Goal: Task Accomplishment & Management: Manage account settings

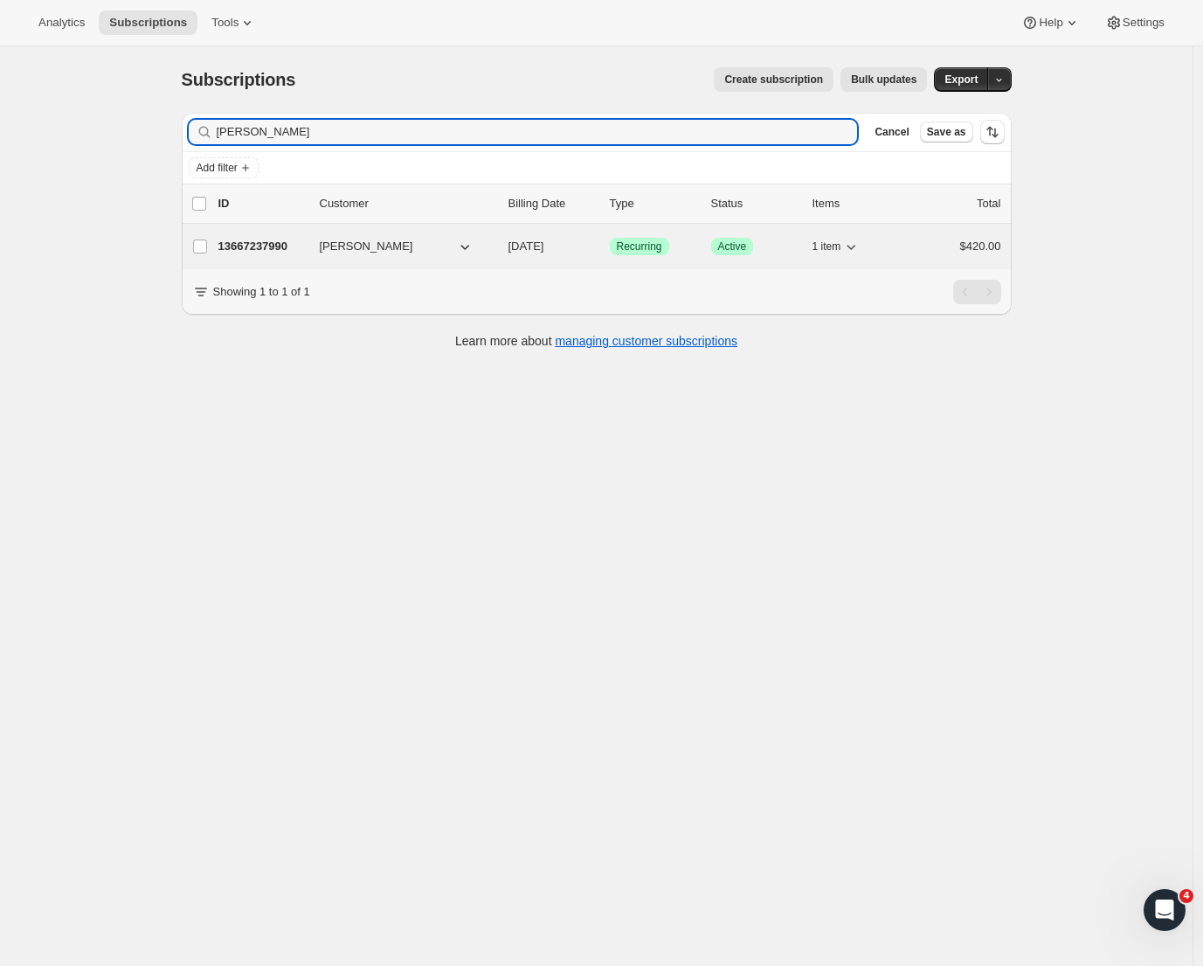
type input "[PERSON_NAME]"
click at [272, 251] on p "13667237990" at bounding box center [261, 246] width 87 height 17
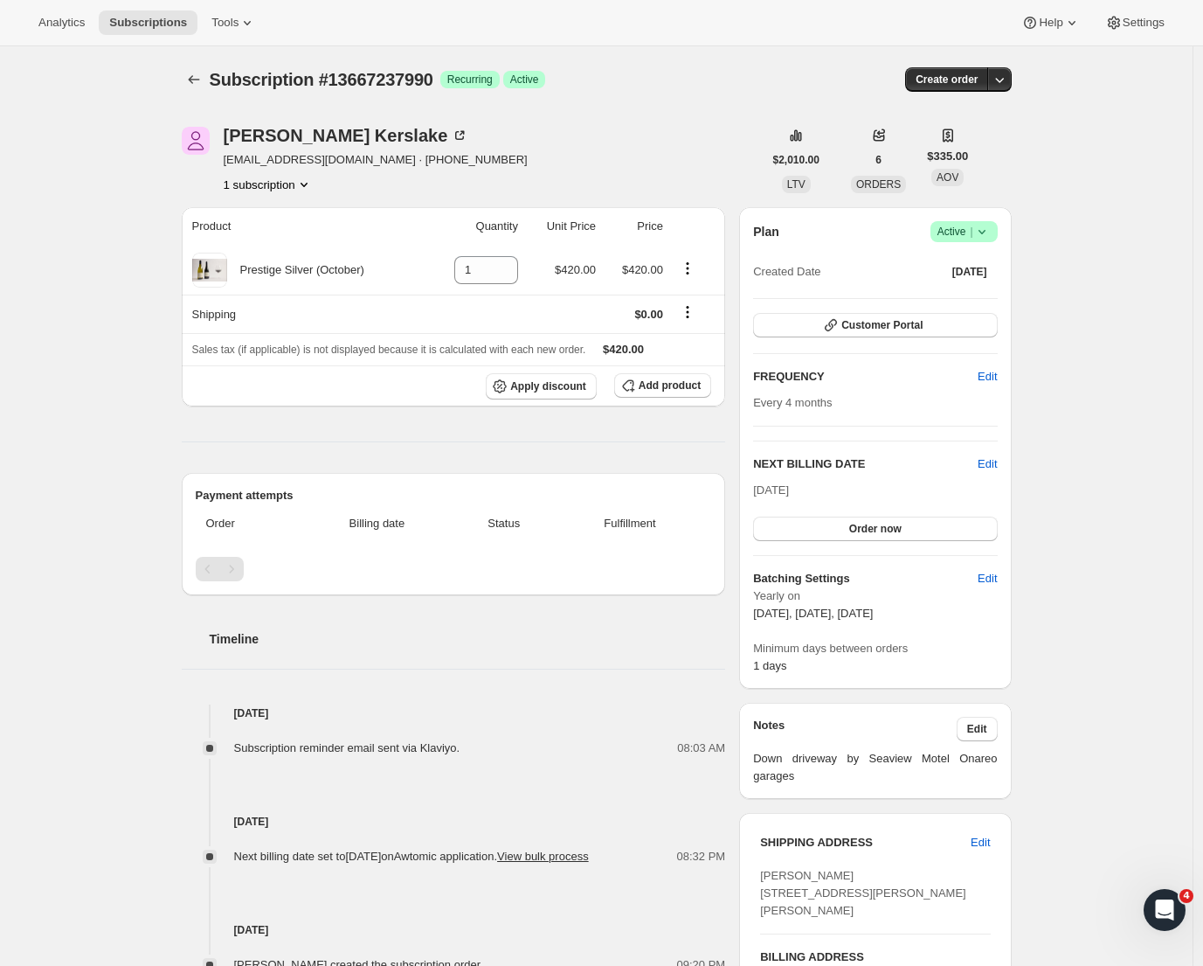
click at [983, 228] on icon at bounding box center [982, 231] width 17 height 17
click at [967, 295] on span "Cancel subscription" at bounding box center [963, 295] width 99 height 13
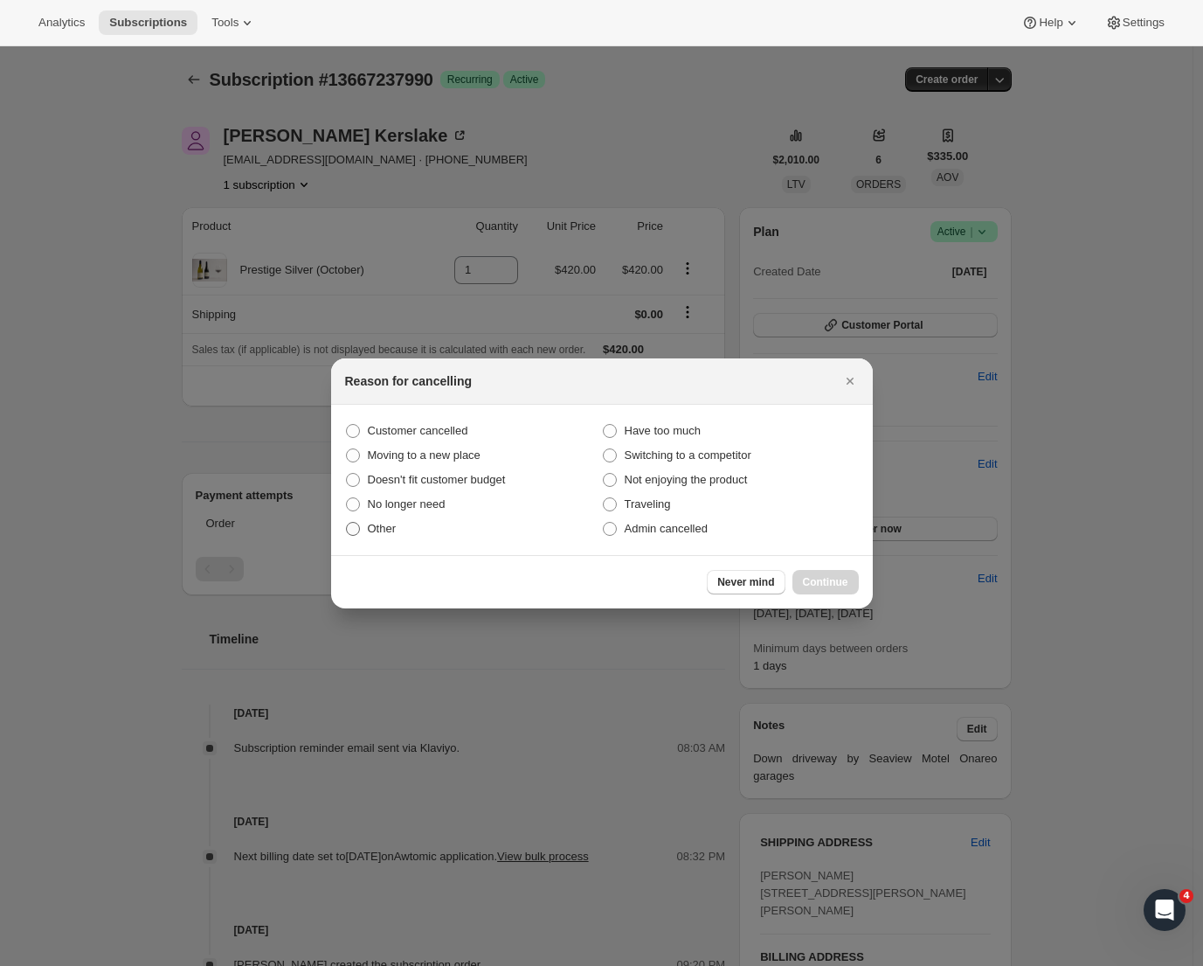
click at [354, 530] on span ":rbu:" at bounding box center [353, 529] width 14 height 14
click at [347, 523] on input "Other" at bounding box center [346, 522] width 1 height 1
radio input "true"
click at [352, 431] on span ":rbu:" at bounding box center [353, 431] width 14 height 14
click at [347, 425] on input "Customer cancelled" at bounding box center [346, 424] width 1 height 1
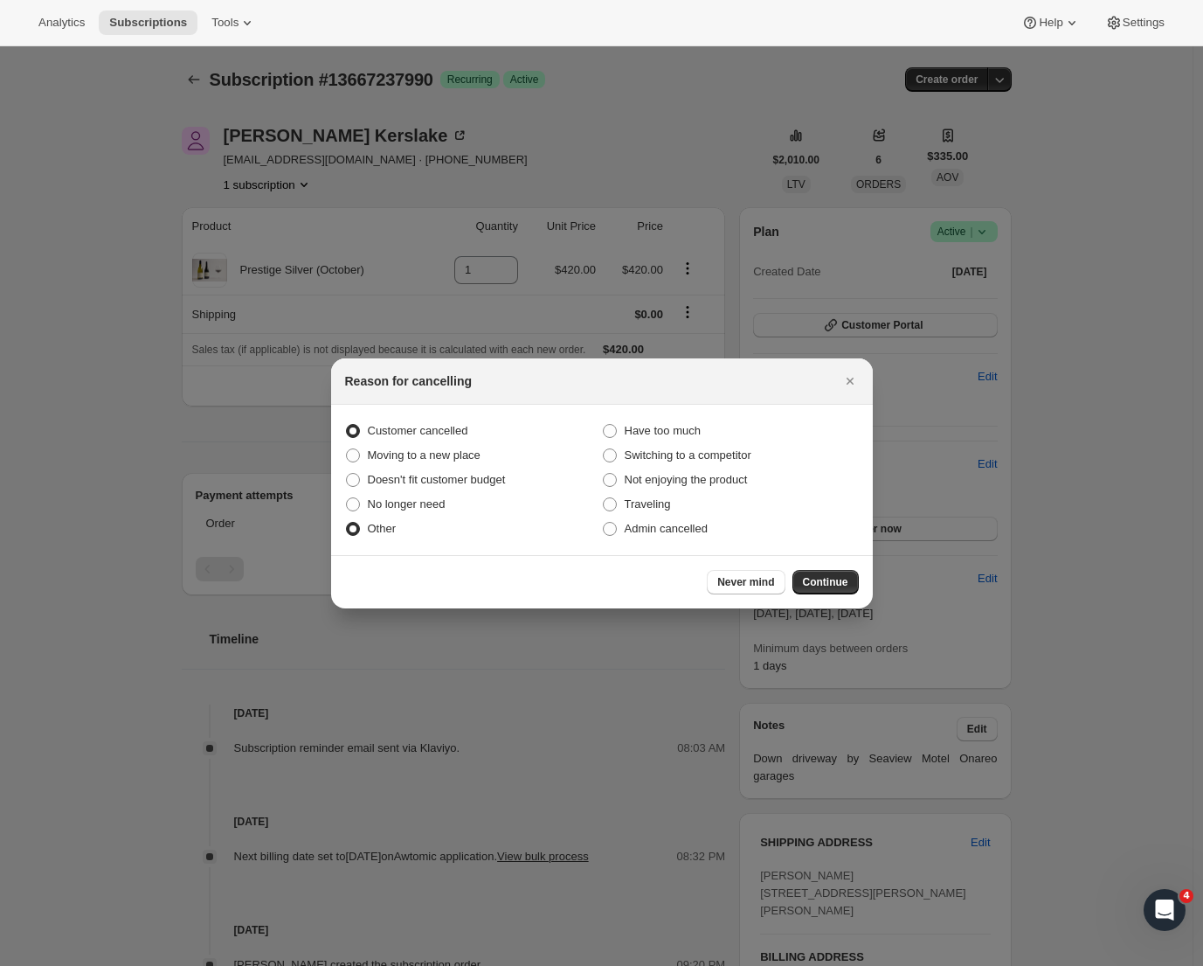
radio input "true"
radio input "false"
click at [829, 582] on span "Continue" at bounding box center [825, 582] width 45 height 14
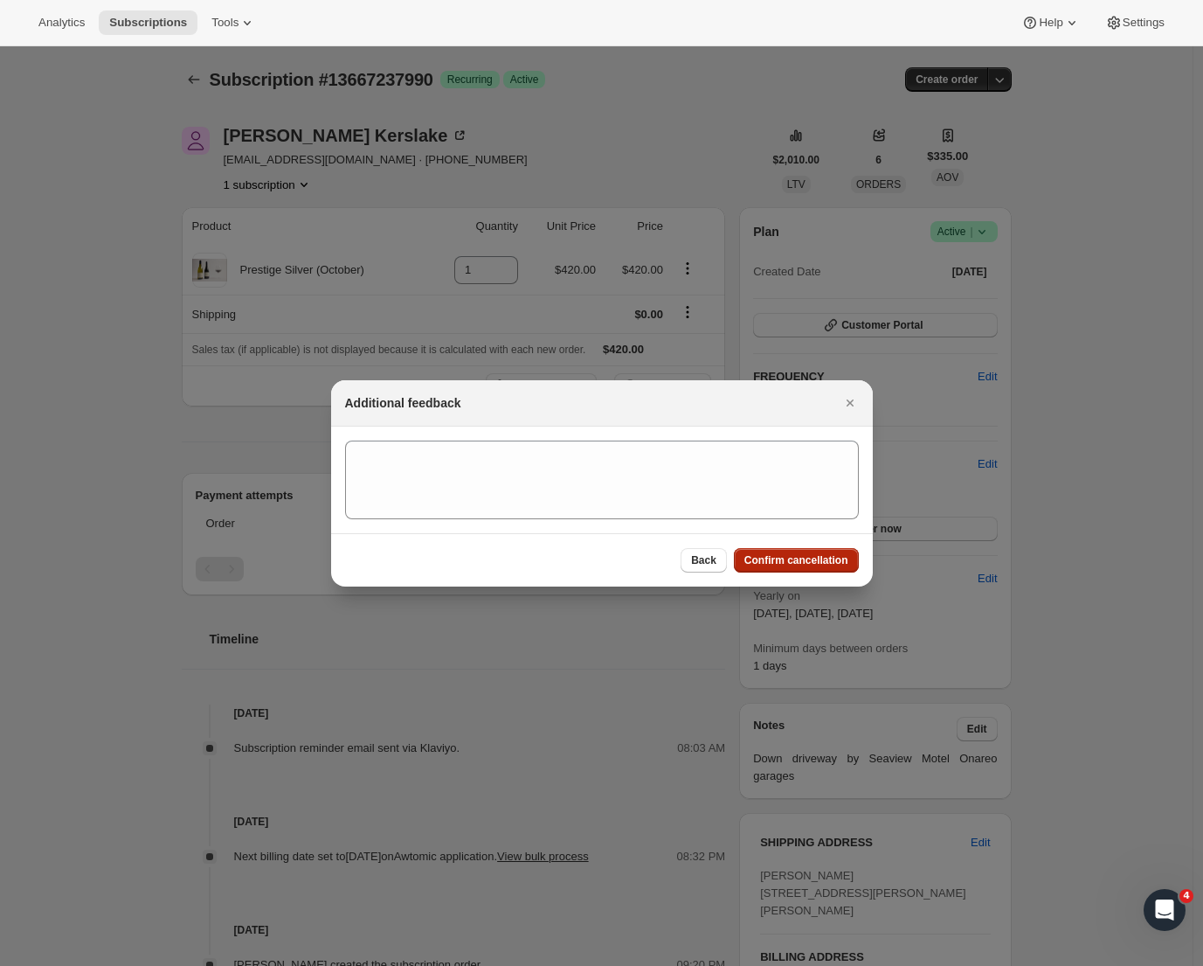
click at [802, 558] on span "Confirm cancellation" at bounding box center [797, 560] width 104 height 14
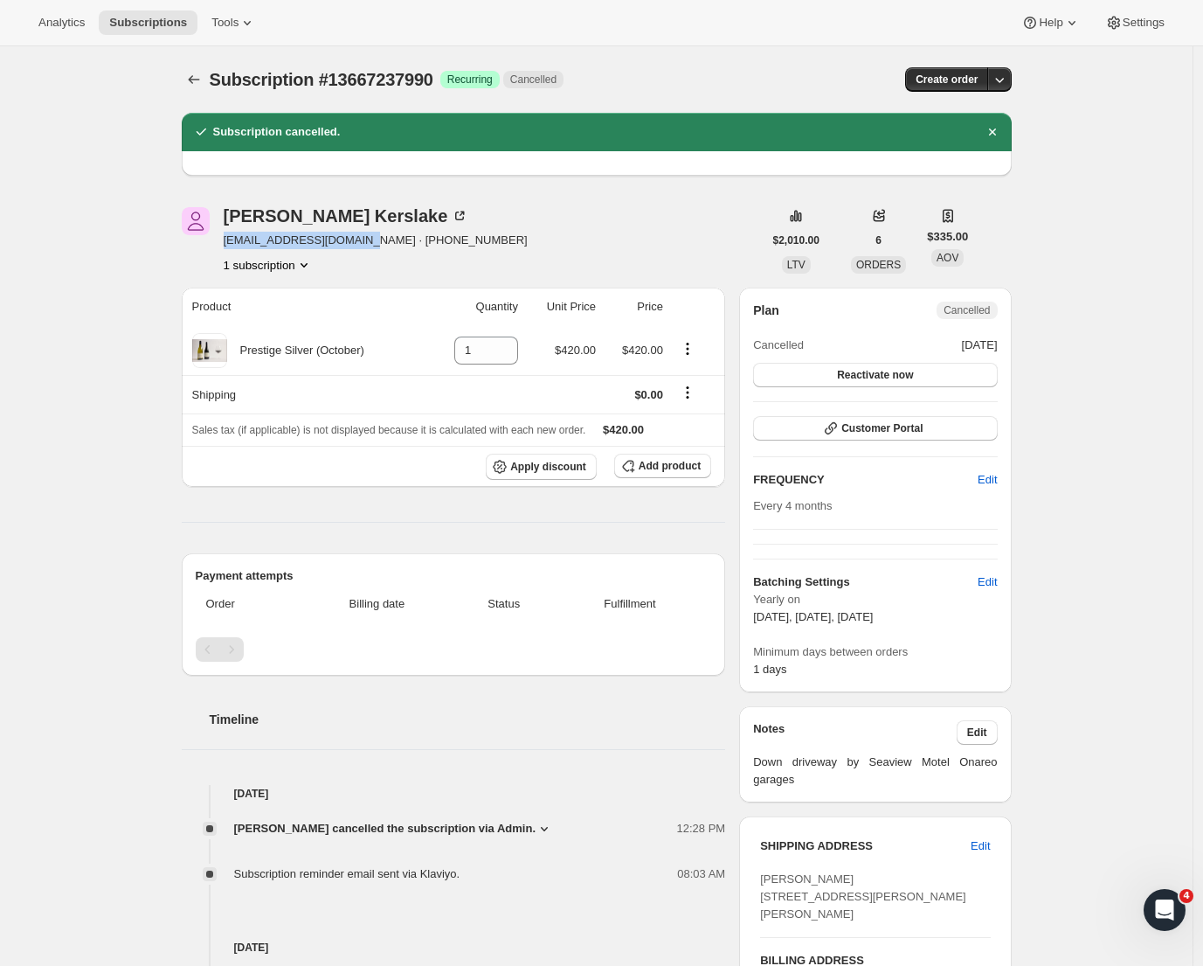
drag, startPoint x: 362, startPoint y: 241, endPoint x: 225, endPoint y: 244, distance: 137.2
click at [225, 244] on div "Frank Kerslake kerslakecrew@xtra.co.nz · +6421779924 1 subscription" at bounding box center [472, 240] width 581 height 66
copy span "kerslakecrew@xtra.co.nz"
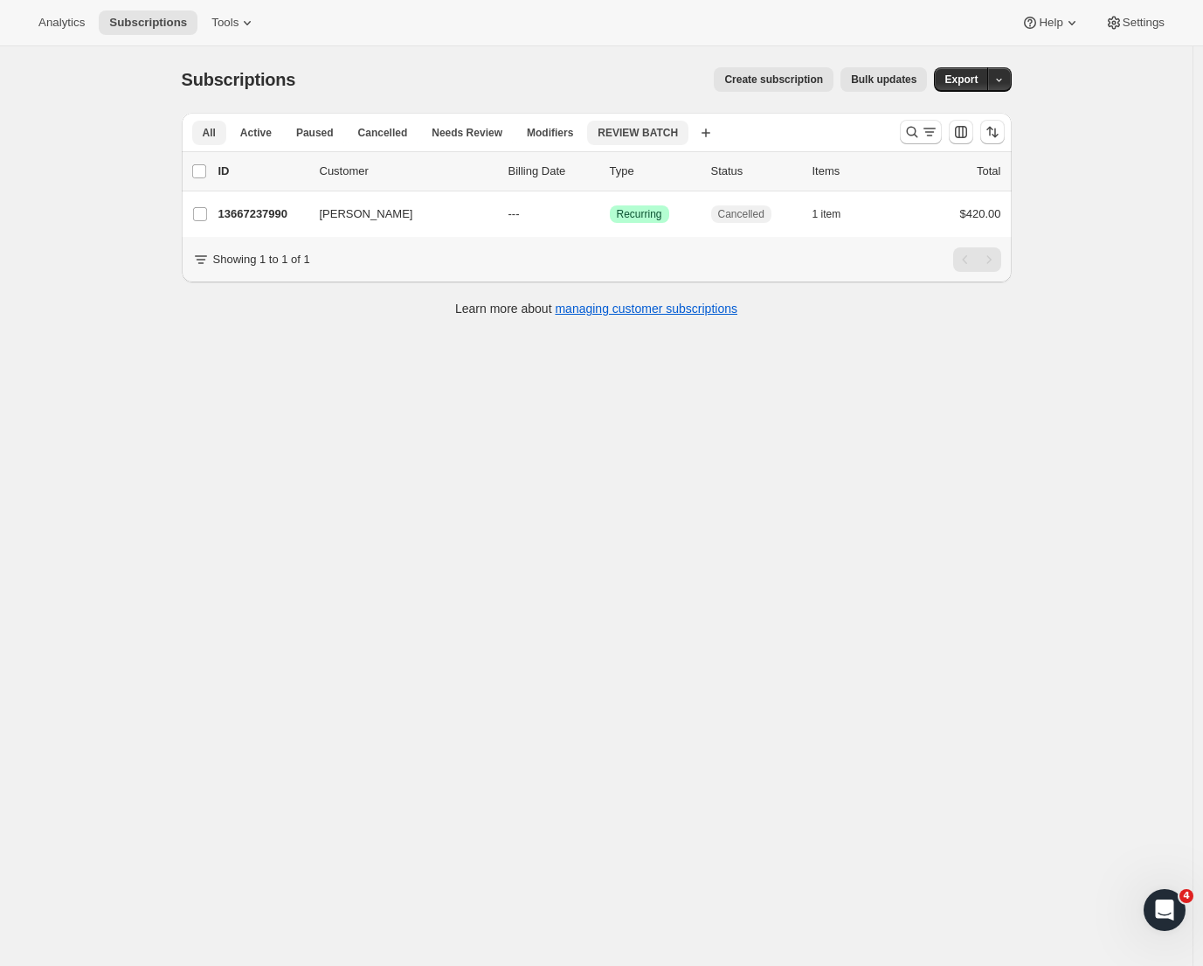
click at [654, 134] on span "REVIEW BATCH" at bounding box center [638, 133] width 80 height 14
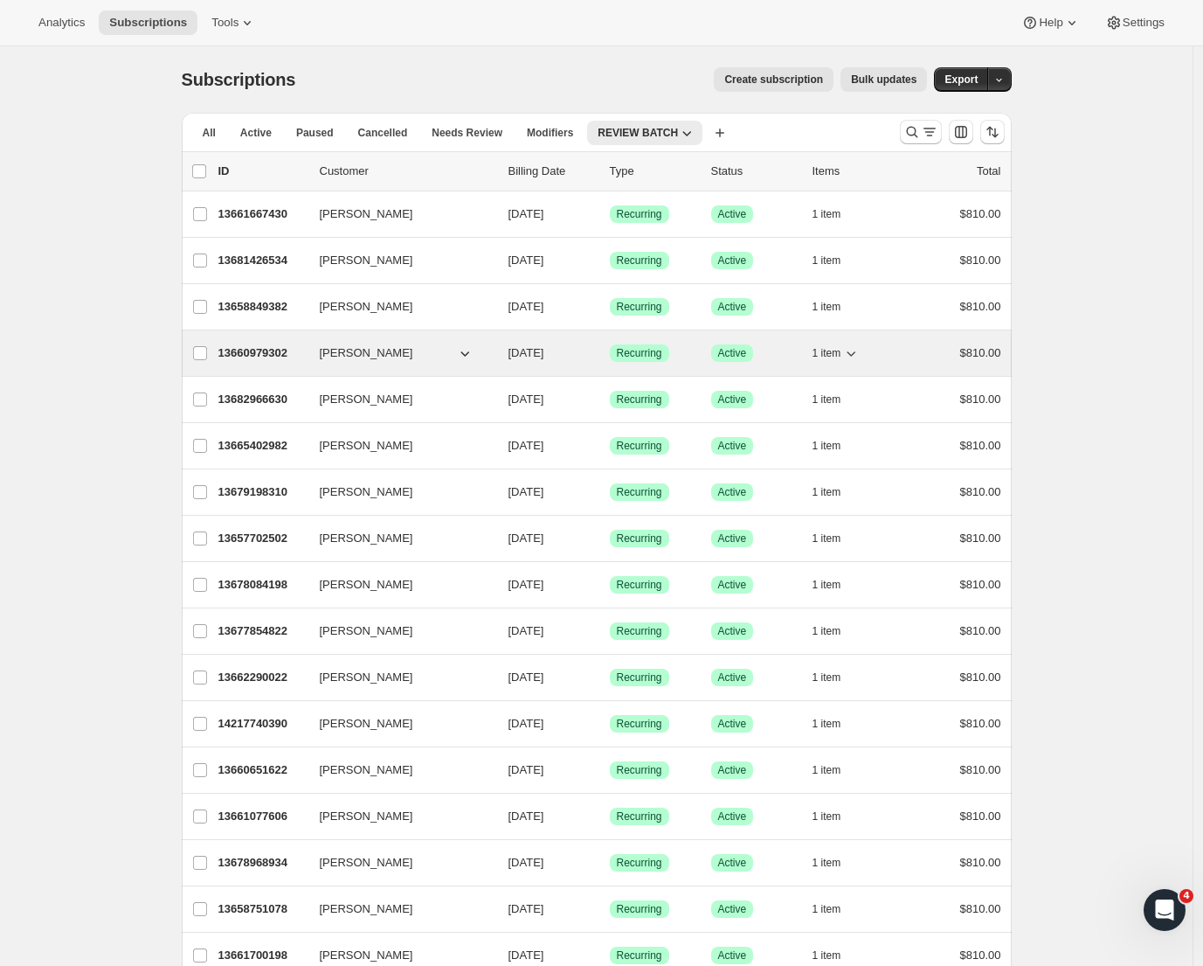
click at [251, 354] on p "13660979302" at bounding box center [261, 352] width 87 height 17
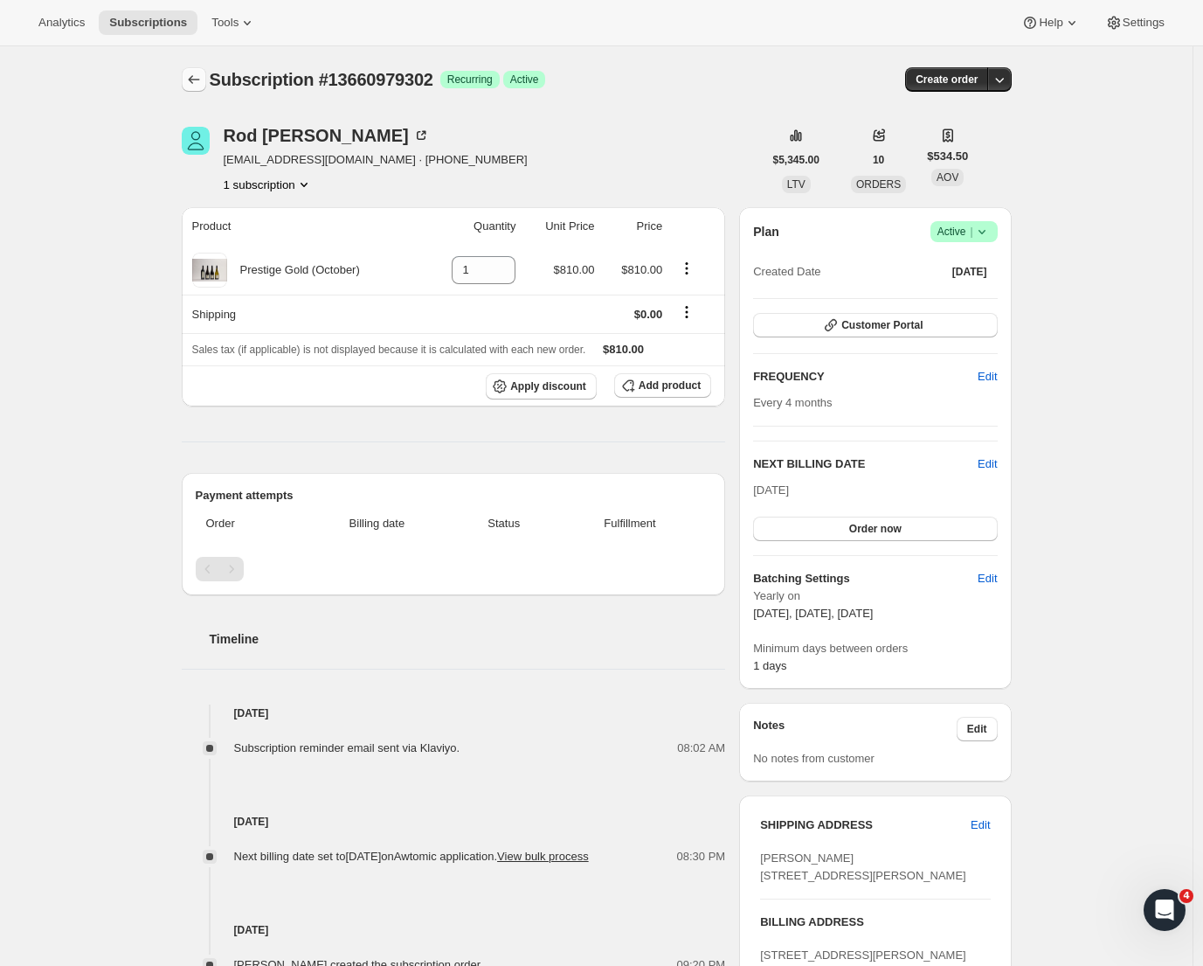
click at [197, 77] on icon "Subscriptions" at bounding box center [193, 79] width 11 height 9
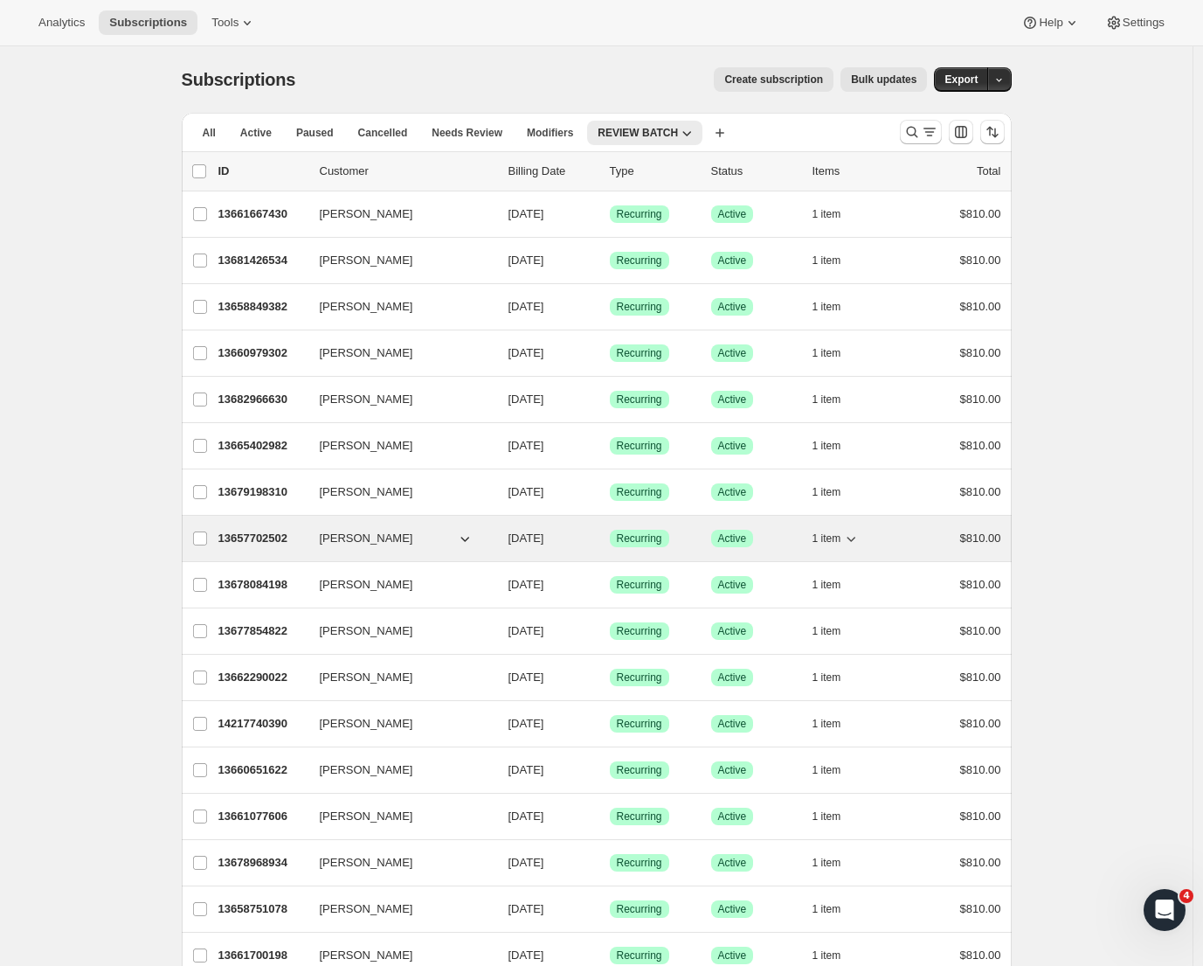
click at [257, 543] on p "13657702502" at bounding box center [261, 538] width 87 height 17
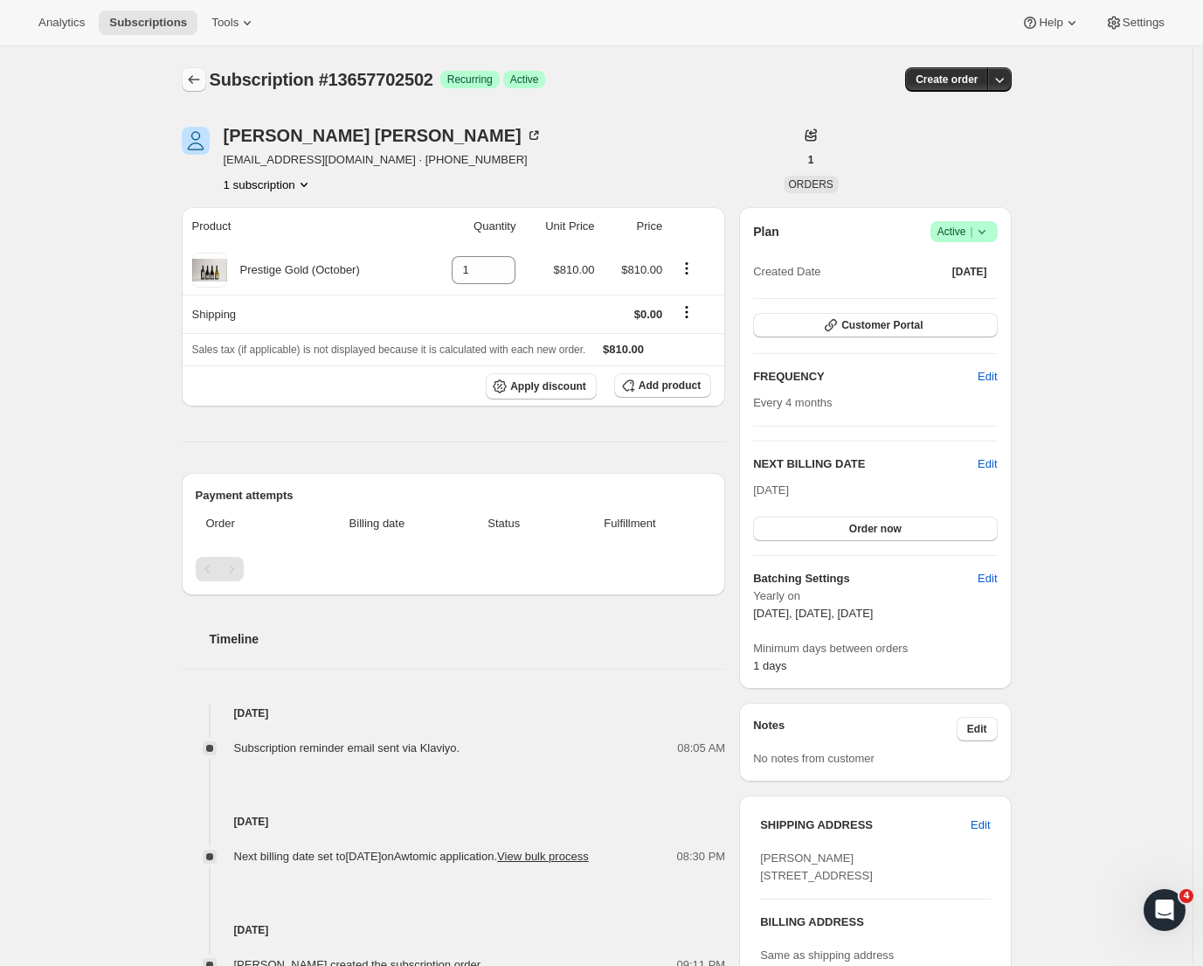
click at [191, 79] on icon "Subscriptions" at bounding box center [193, 79] width 17 height 17
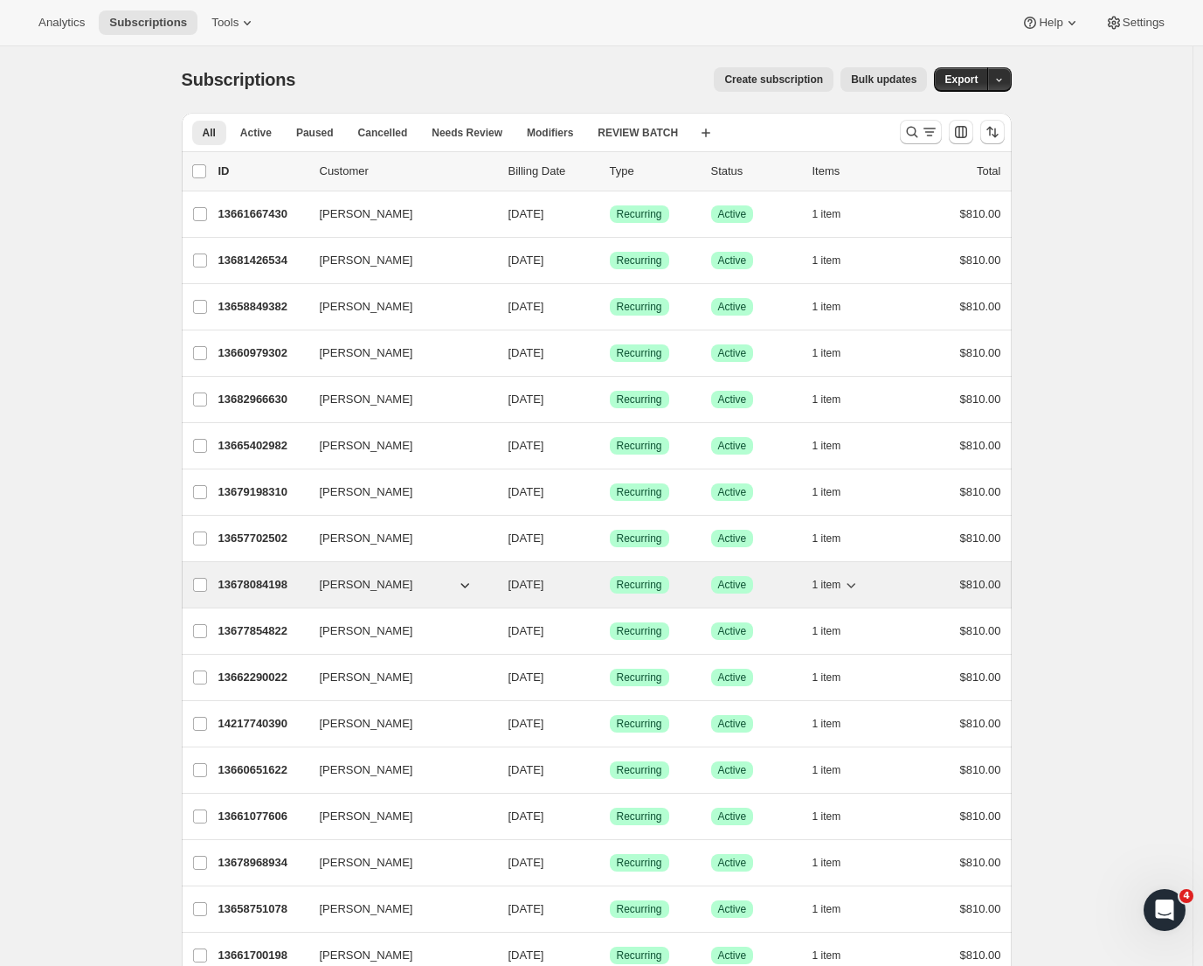
click at [247, 593] on p "13678084198" at bounding box center [261, 584] width 87 height 17
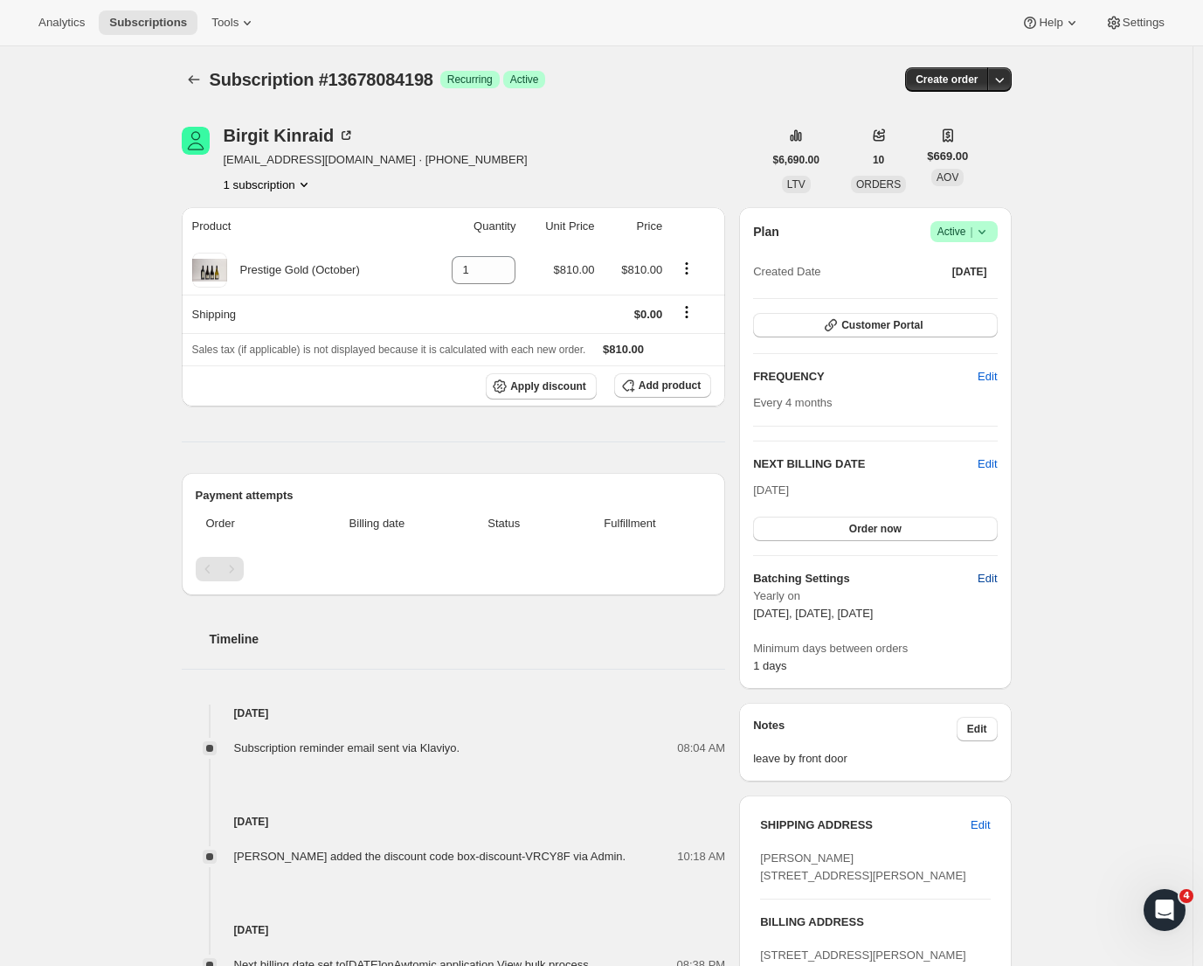
click at [990, 579] on span "Edit" at bounding box center [987, 578] width 19 height 17
select select "YEARDAY"
select select "2"
select select "13"
select select "6"
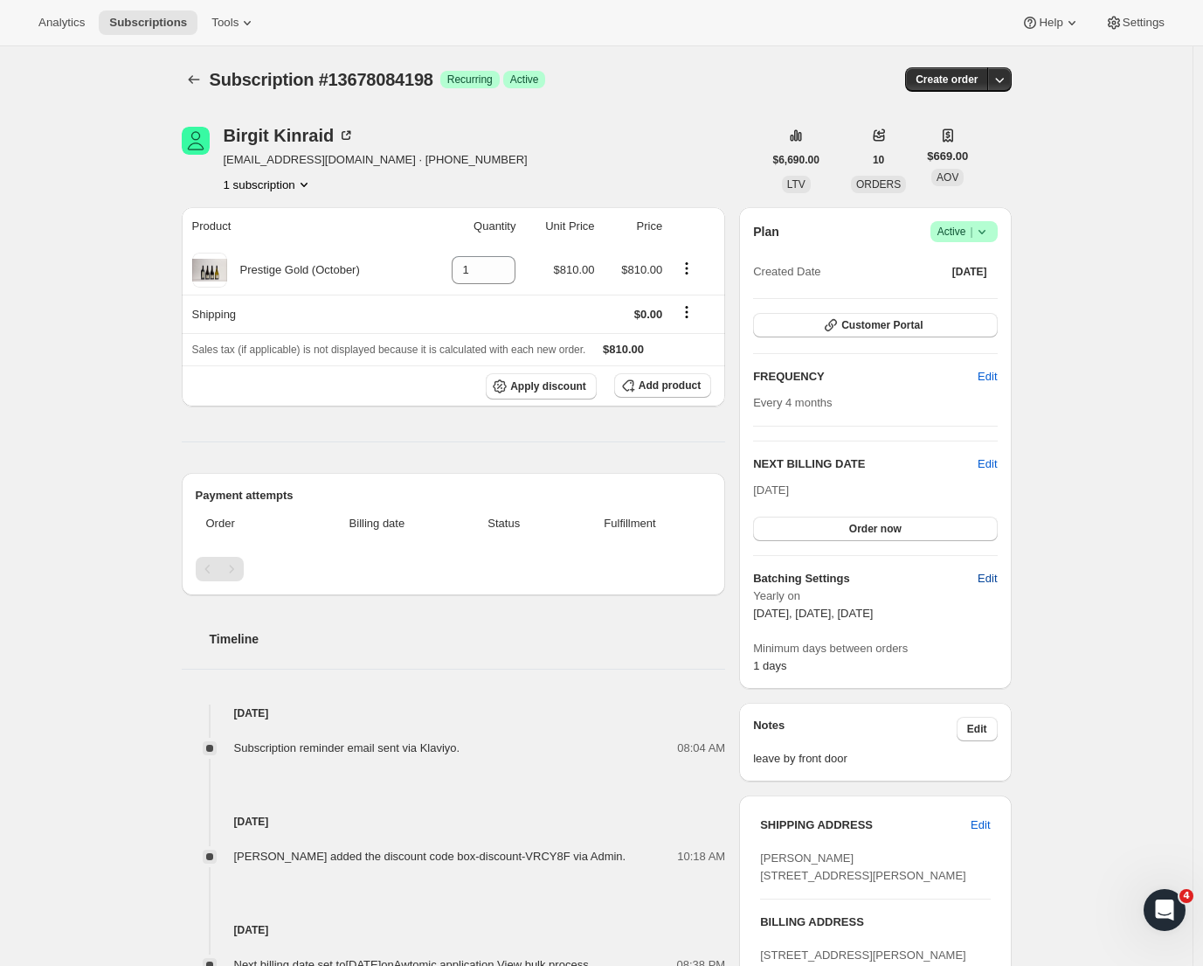
select select "13"
select select "10"
select select "13"
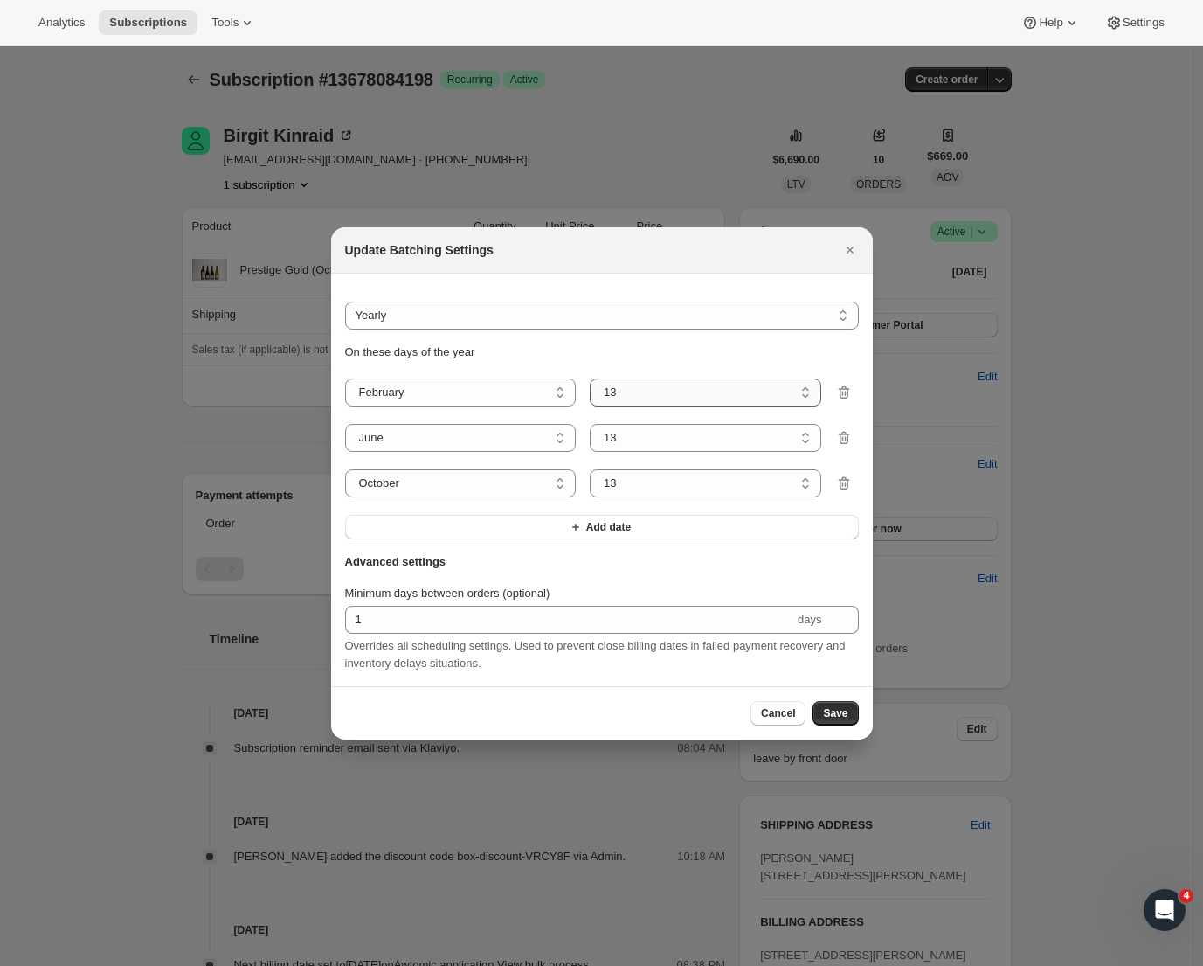
select select "5"
click at [839, 719] on span "Save" at bounding box center [835, 713] width 24 height 14
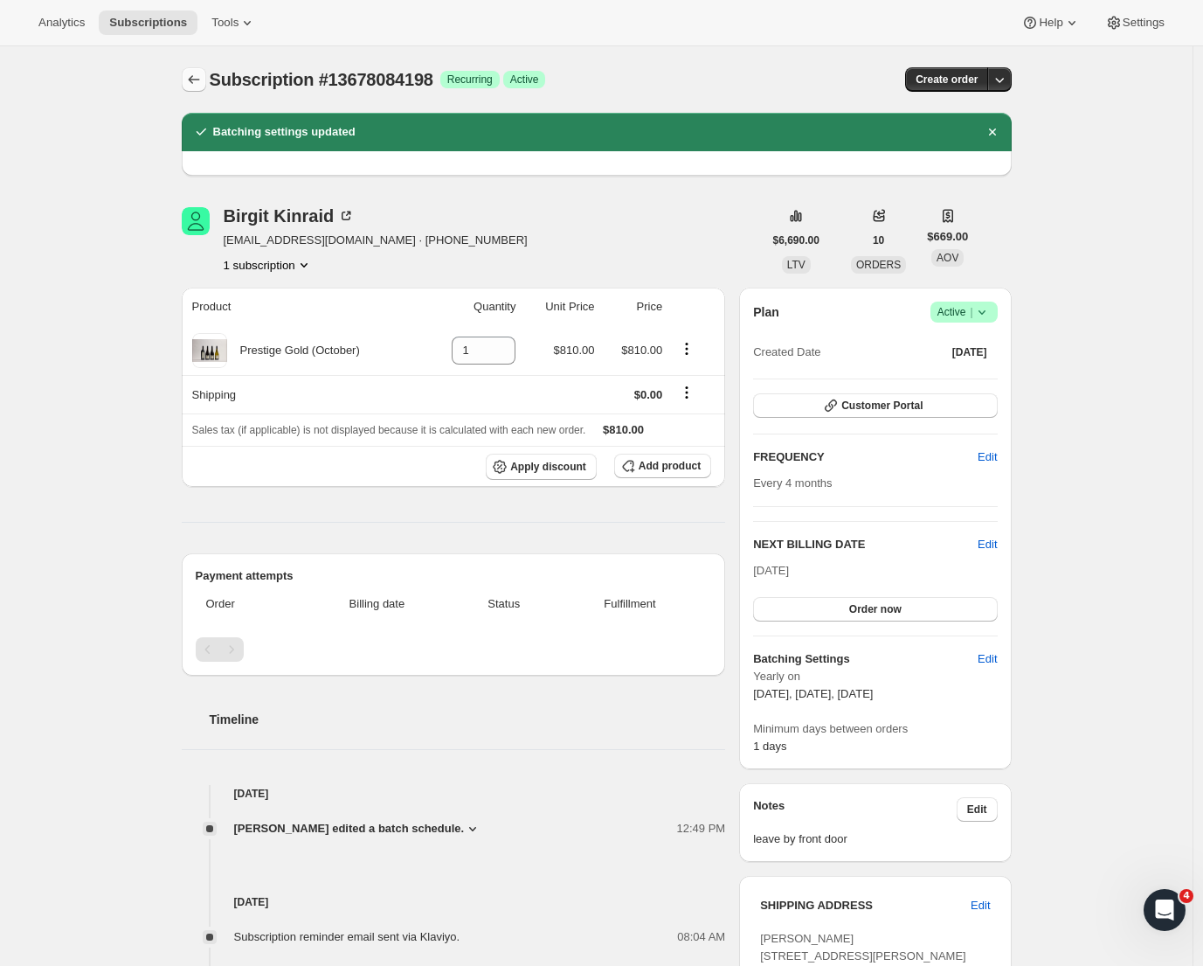
click at [201, 87] on icon "Subscriptions" at bounding box center [193, 79] width 17 height 17
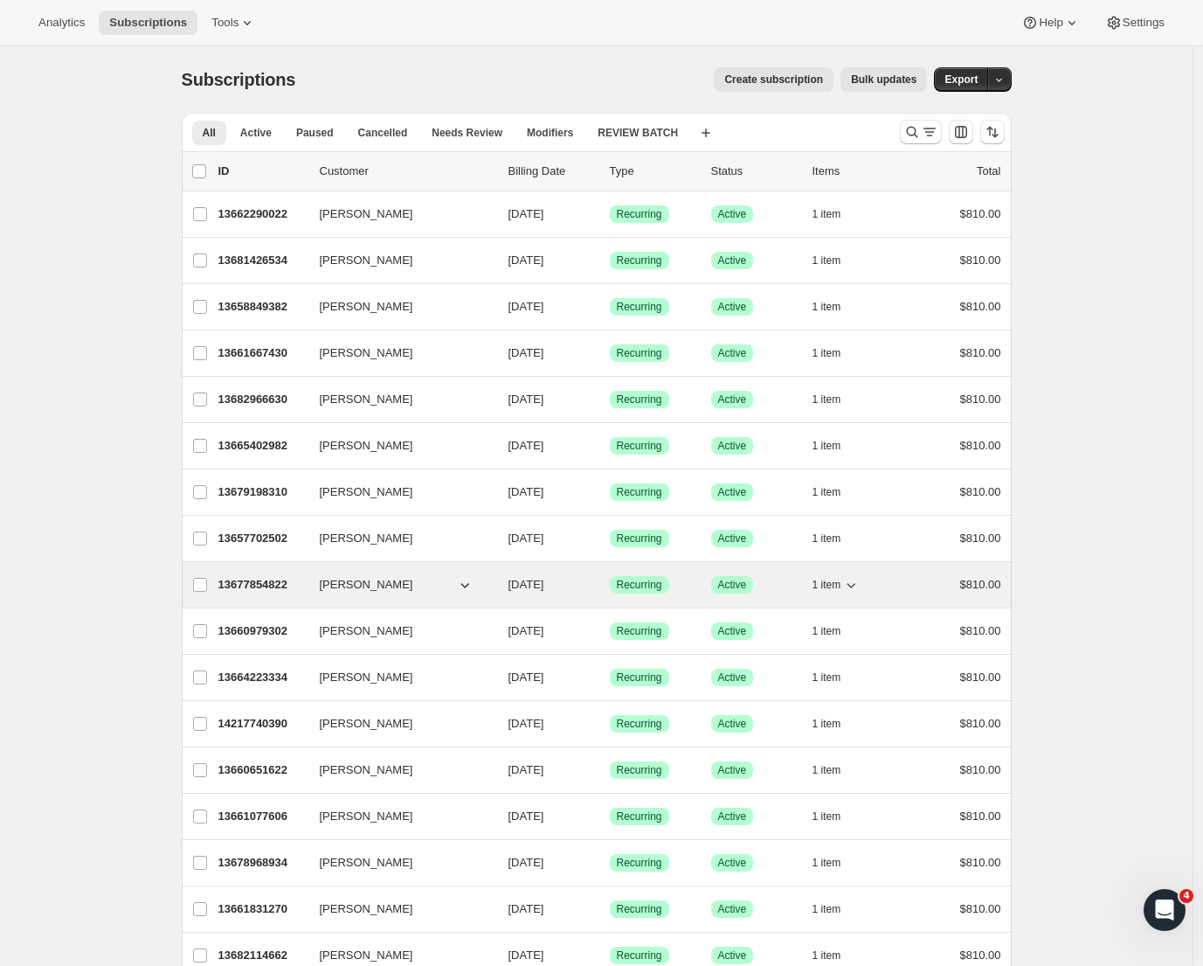
click at [265, 580] on p "13677854822" at bounding box center [261, 584] width 87 height 17
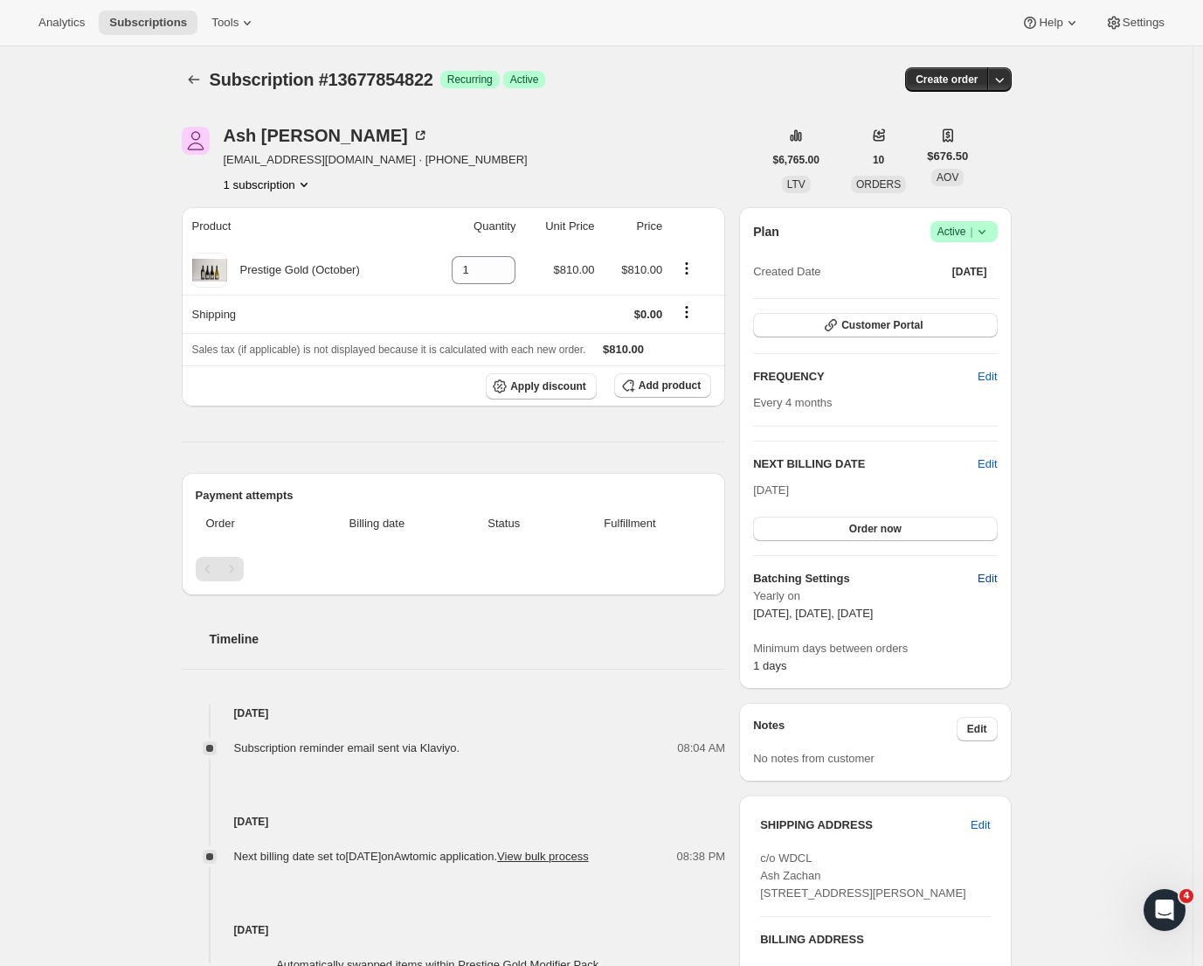
click at [989, 580] on span "Edit" at bounding box center [987, 578] width 19 height 17
select select "YEARDAY"
select select "2"
select select "13"
select select "6"
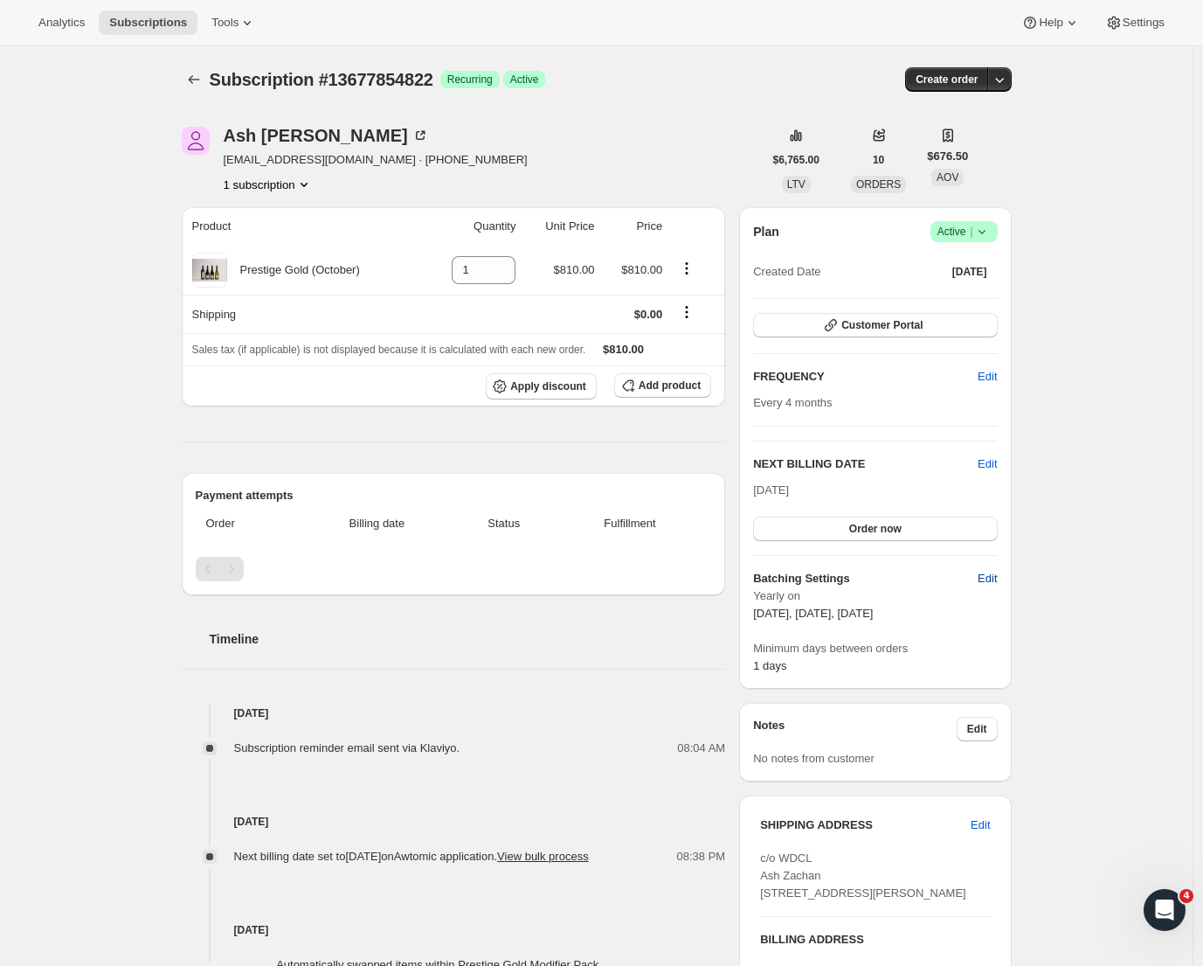
select select "13"
select select "10"
select select "13"
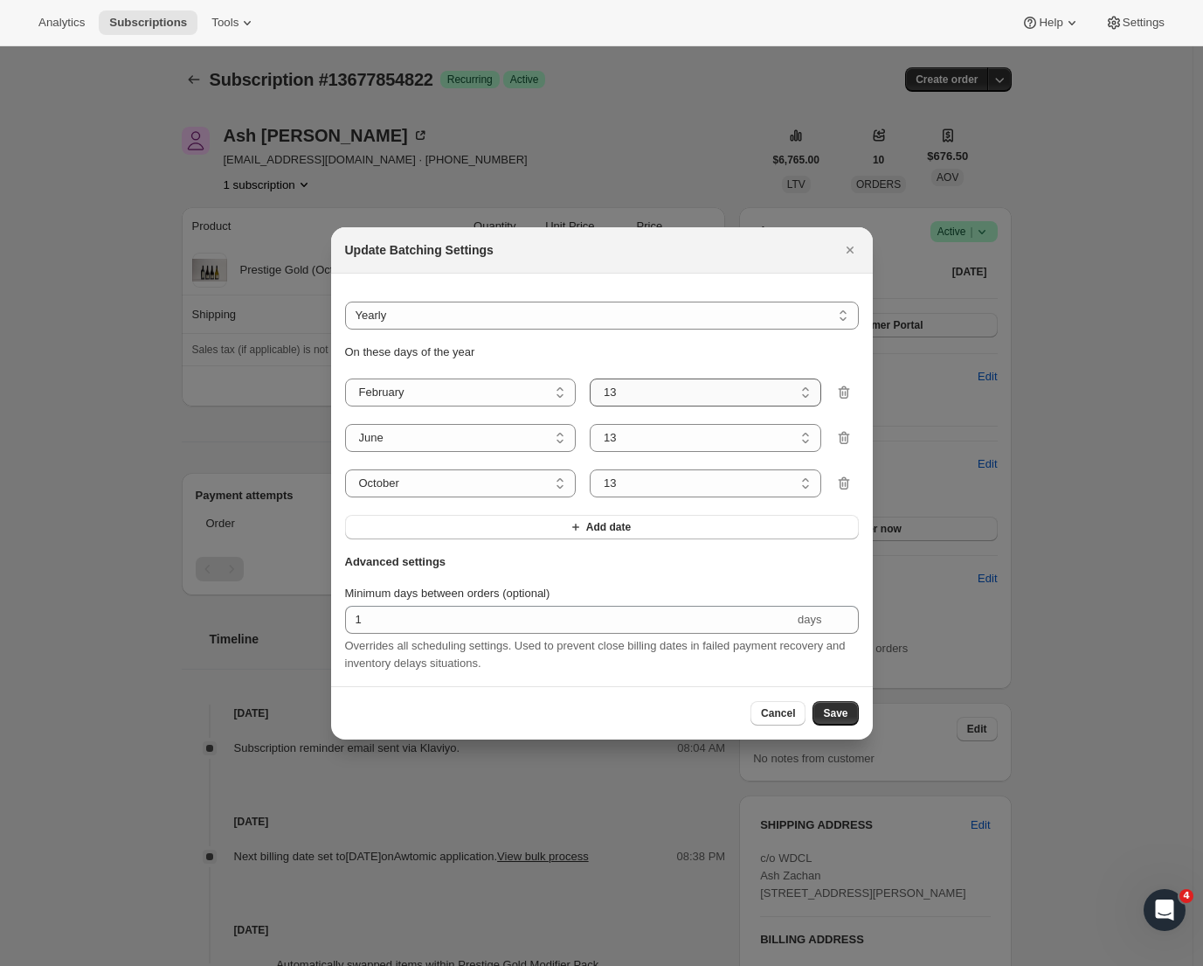
select select "5"
click at [838, 725] on button "Save" at bounding box center [835, 713] width 45 height 24
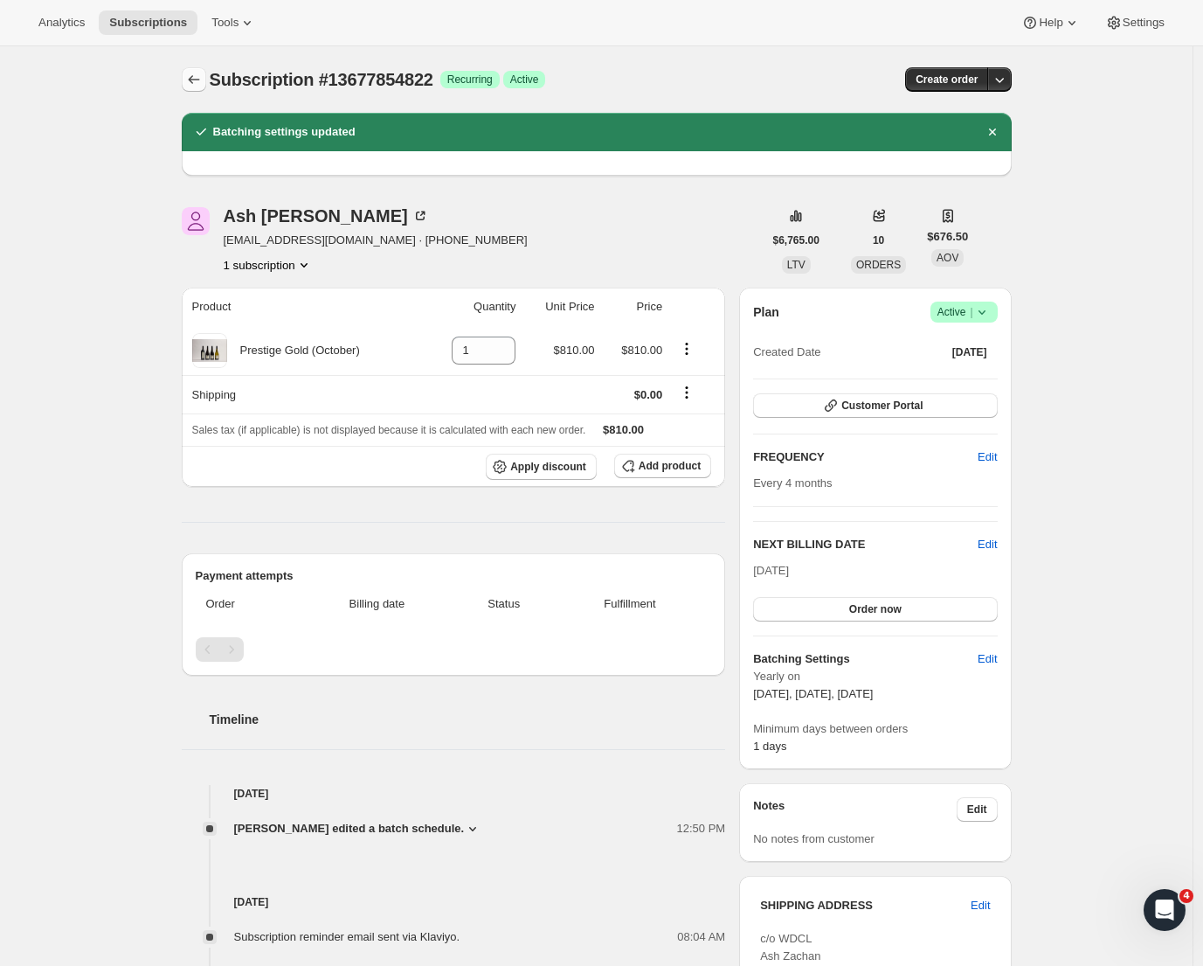
click at [203, 81] on icon "Subscriptions" at bounding box center [193, 79] width 17 height 17
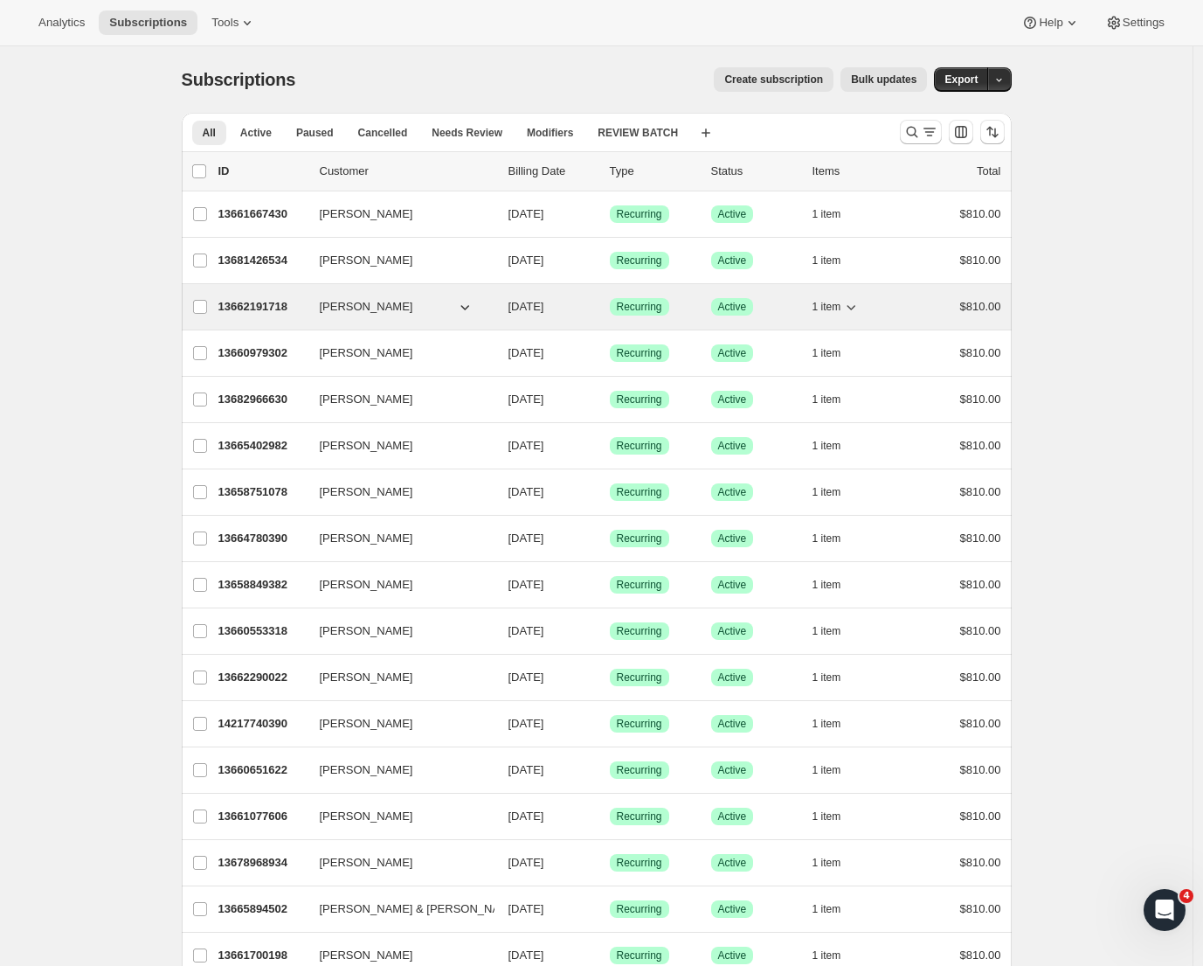
click at [243, 303] on p "13662191718" at bounding box center [261, 306] width 87 height 17
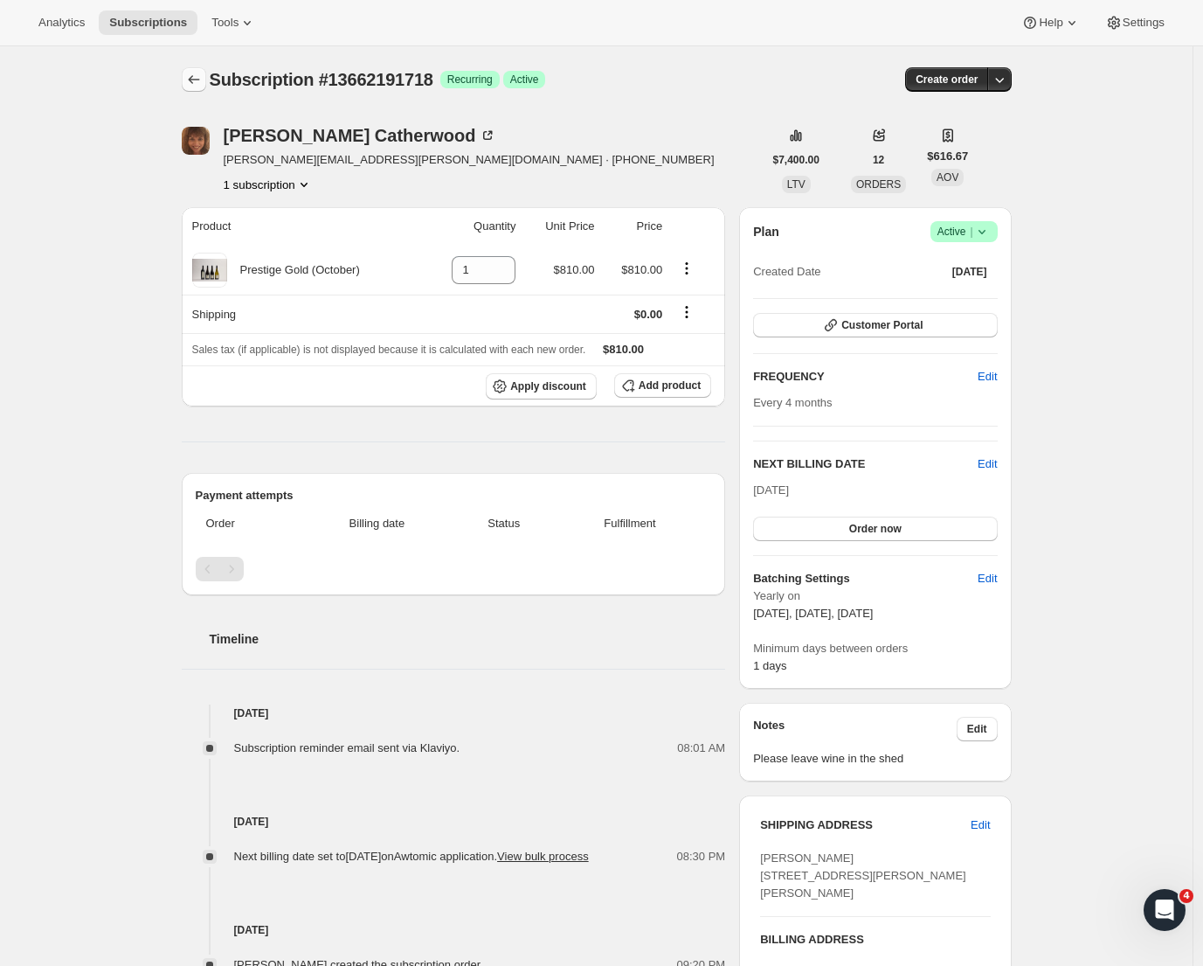
click at [197, 71] on button "Subscriptions" at bounding box center [194, 79] width 24 height 24
